Goal: Book appointment/travel/reservation

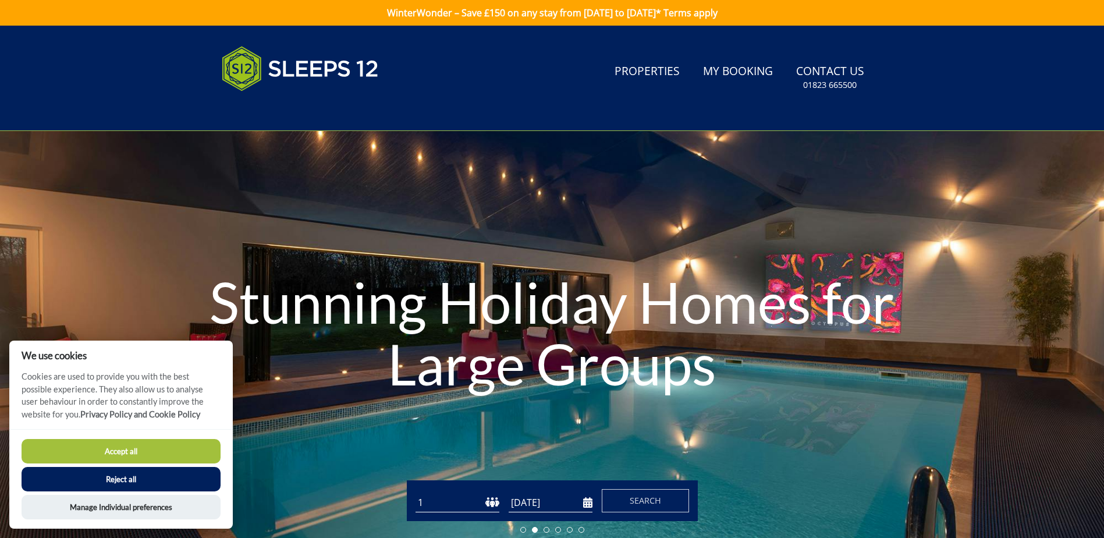
click at [474, 512] on div "Guests 1 2 3 4 5 6 7 8 9 10 11 12 13 14 15 16 17 18 19 20 21 22 23 24 25 26 27 …" at bounding box center [552, 500] width 291 height 41
select select "27"
click at [416, 493] on select "1 2 3 4 5 6 7 8 9 10 11 12 13 14 15 16 17 18 19 20 21 22 23 24 25 26 27 28 29 3…" at bounding box center [458, 502] width 84 height 19
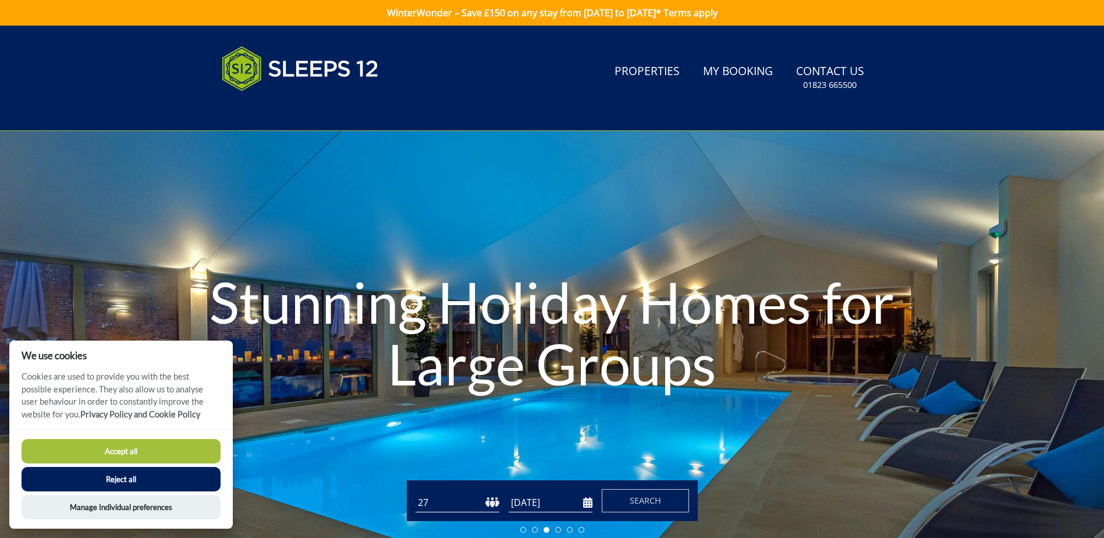
click at [542, 502] on input "[DATE]" at bounding box center [551, 502] width 84 height 19
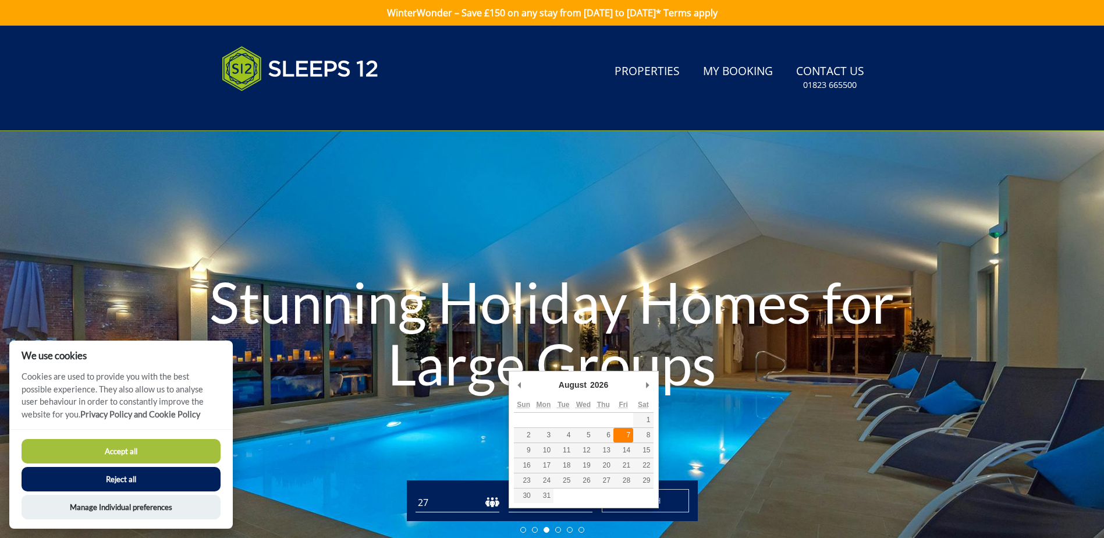
type input "[DATE]"
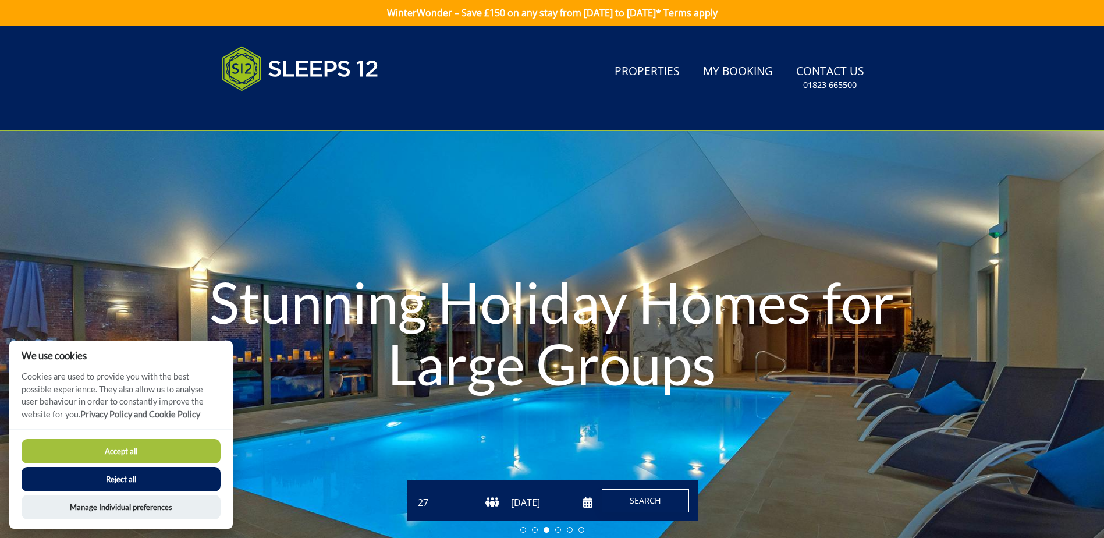
click at [654, 503] on span "Search" at bounding box center [645, 500] width 31 height 11
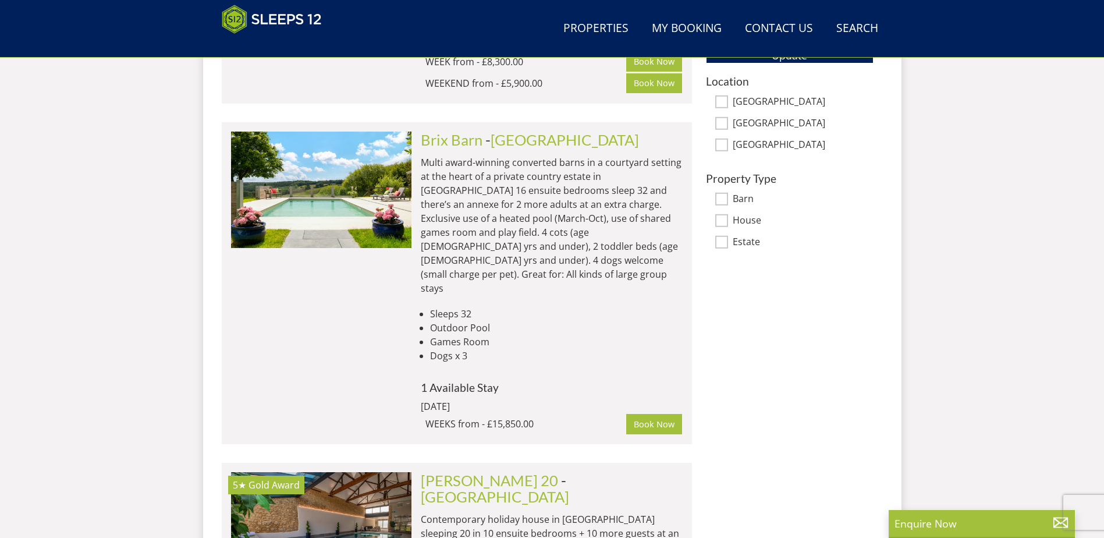
scroll to position [461, 0]
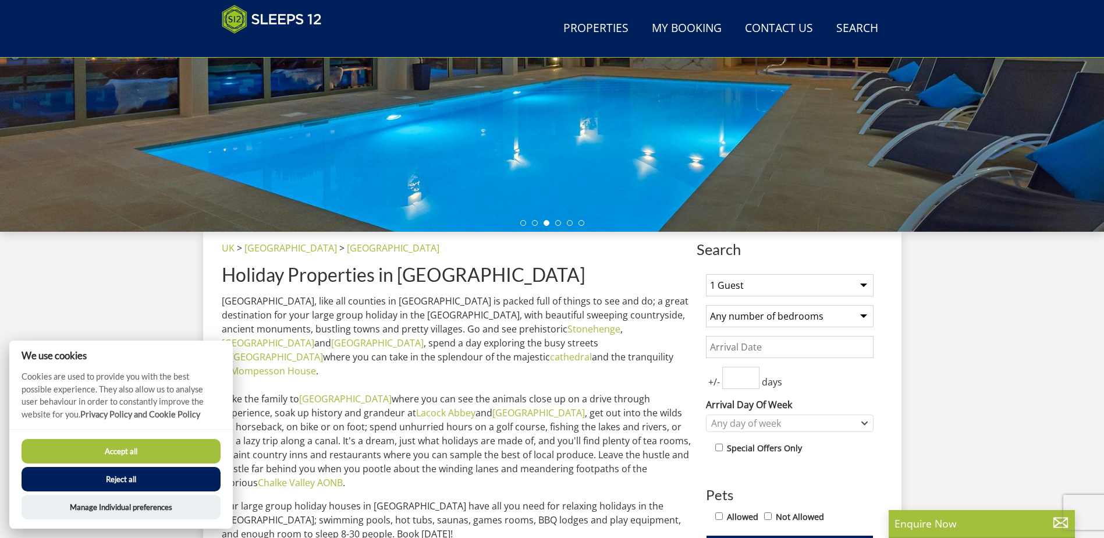
scroll to position [185, 0]
